Goal: Task Accomplishment & Management: Manage account settings

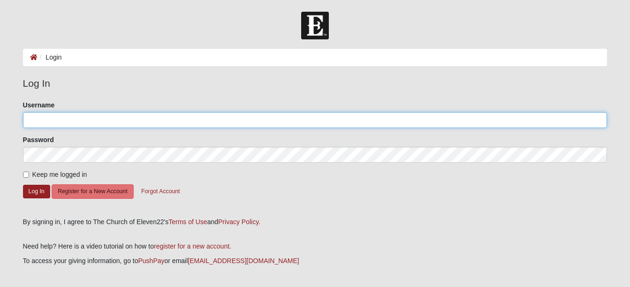
click at [103, 121] on input "Username" at bounding box center [315, 120] width 584 height 16
type input "[EMAIL_ADDRESS][DOMAIN_NAME]"
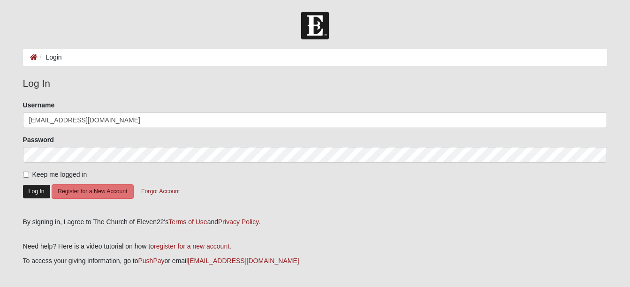
click at [32, 188] on button "Log In" at bounding box center [36, 192] width 27 height 14
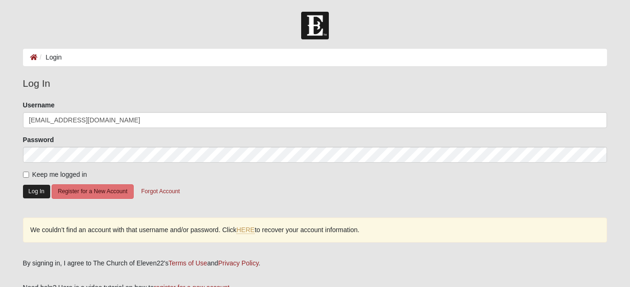
click at [37, 192] on button "Log In" at bounding box center [36, 192] width 27 height 14
click at [255, 233] on link "HERE" at bounding box center [245, 230] width 18 height 8
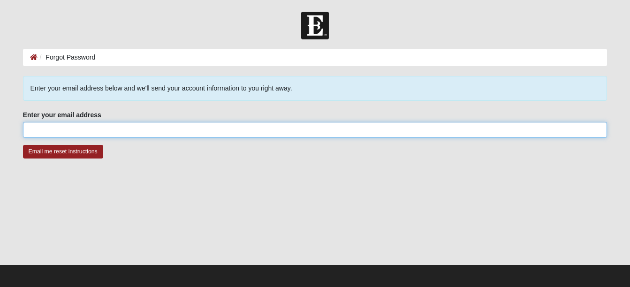
click at [60, 128] on input "Enter your email address" at bounding box center [315, 130] width 584 height 16
type input "[EMAIL_ADDRESS][DOMAIN_NAME]"
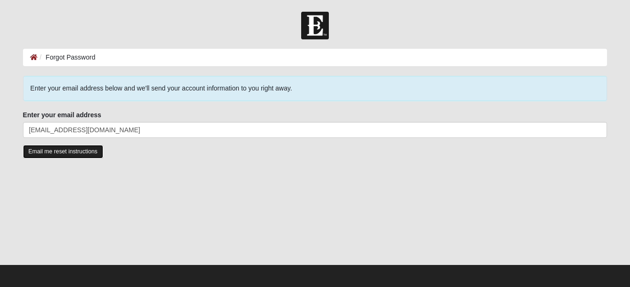
click at [81, 153] on input "Email me reset instructions" at bounding box center [63, 152] width 80 height 14
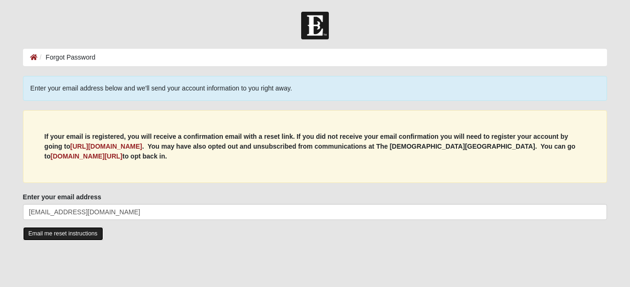
click at [89, 233] on input "Email me reset instructions" at bounding box center [63, 234] width 80 height 14
